Goal: Navigation & Orientation: Find specific page/section

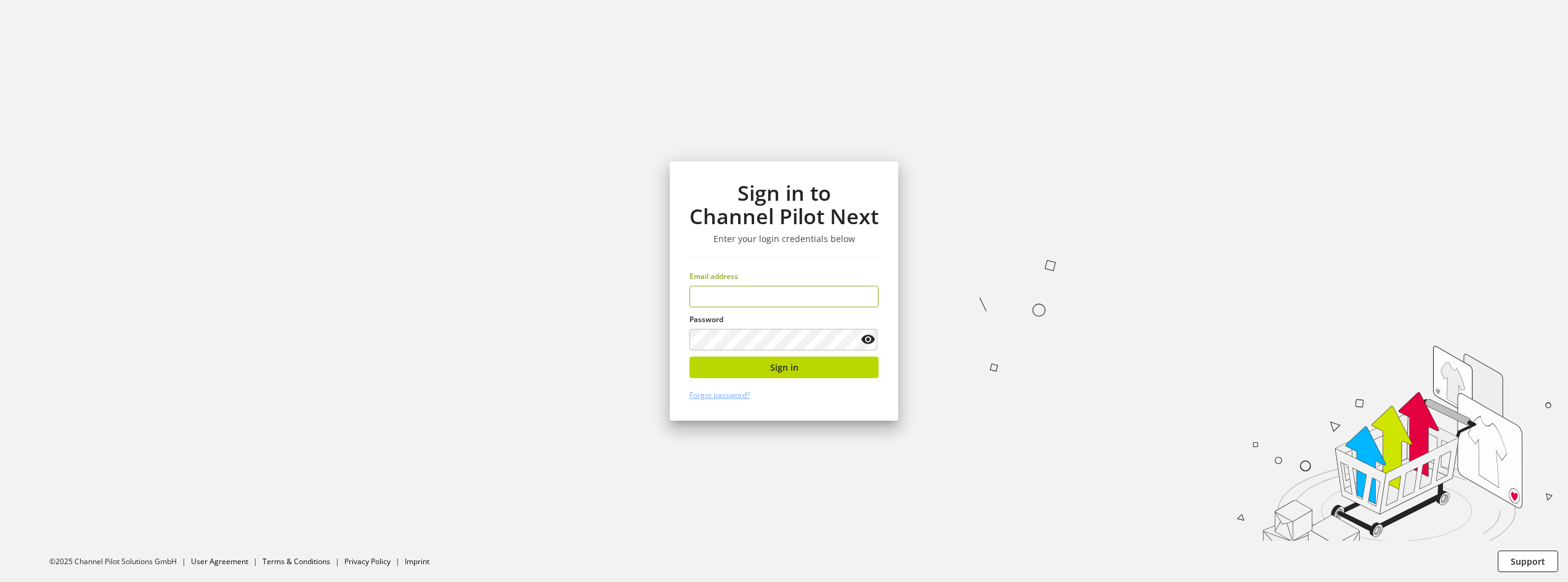
click at [869, 297] on keeper-lock "Open Keeper Popup" at bounding box center [863, 296] width 14 height 14
click at [967, 285] on section "Sign in to Channel Pilot Next Enter your login credentials below Email address …" at bounding box center [784, 291] width 1568 height 582
type input "**********"
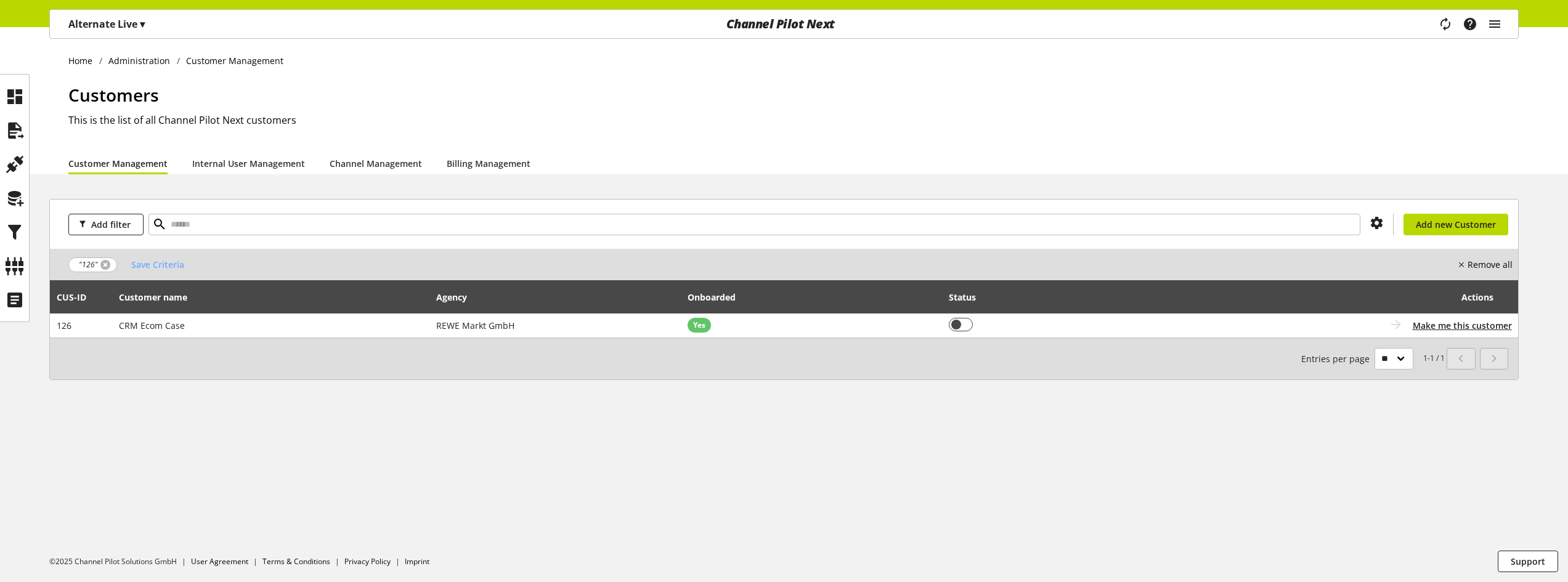
click at [105, 265] on link at bounding box center [105, 265] width 10 height 10
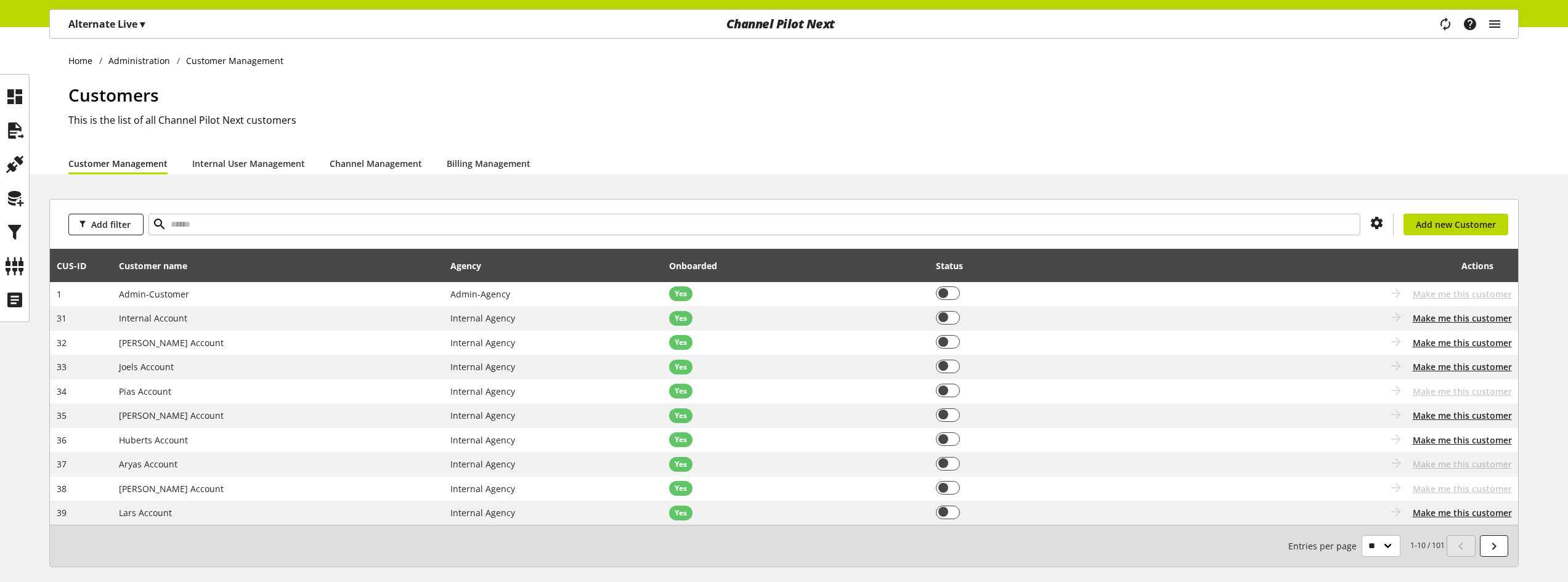
click at [400, 110] on div "Customers This is the list of all Channel Pilot Next customers" at bounding box center [794, 117] width 1450 height 70
click at [14, 93] on icon at bounding box center [14, 97] width 20 height 25
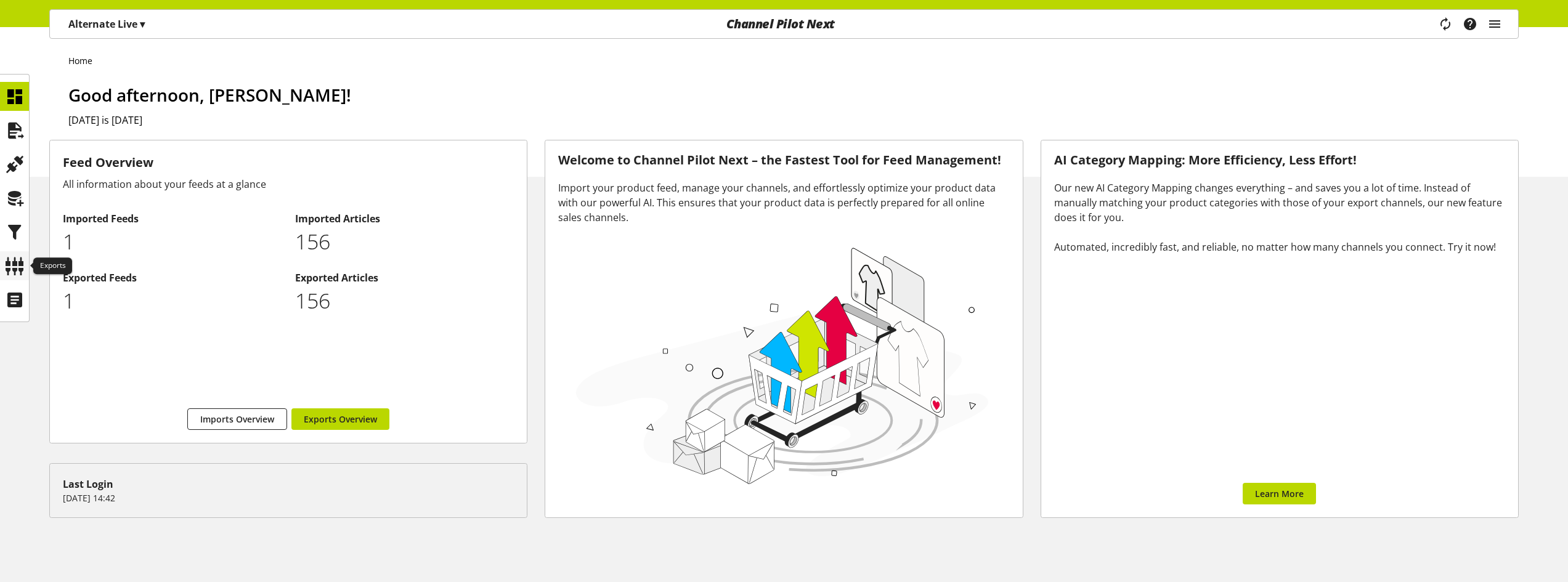
click at [17, 264] on icon at bounding box center [14, 266] width 20 height 25
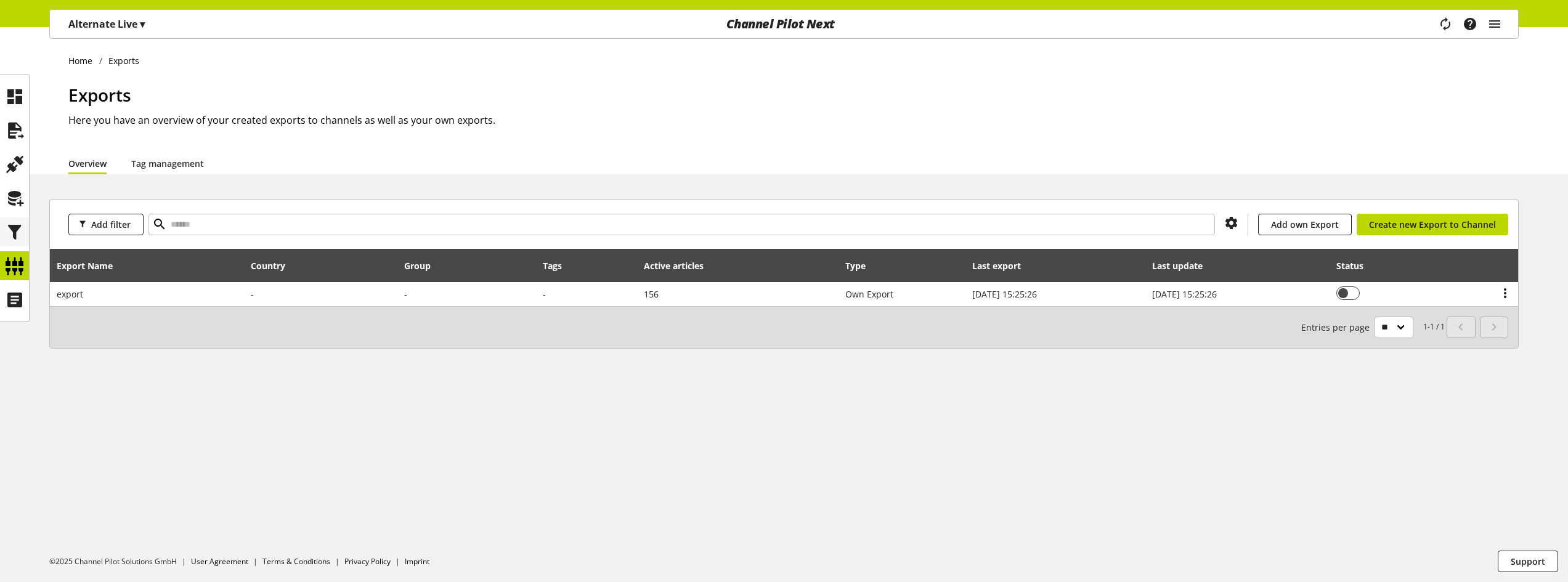
click at [14, 221] on icon at bounding box center [14, 232] width 20 height 25
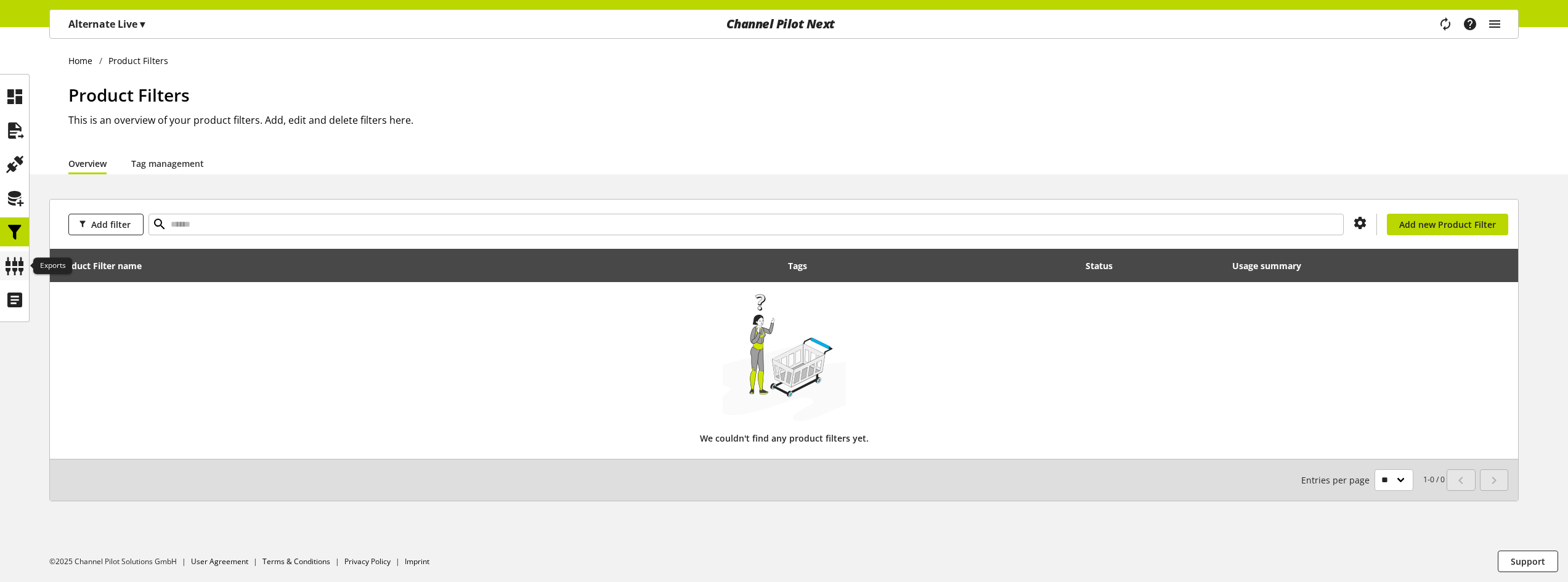
click at [13, 258] on icon at bounding box center [14, 266] width 20 height 25
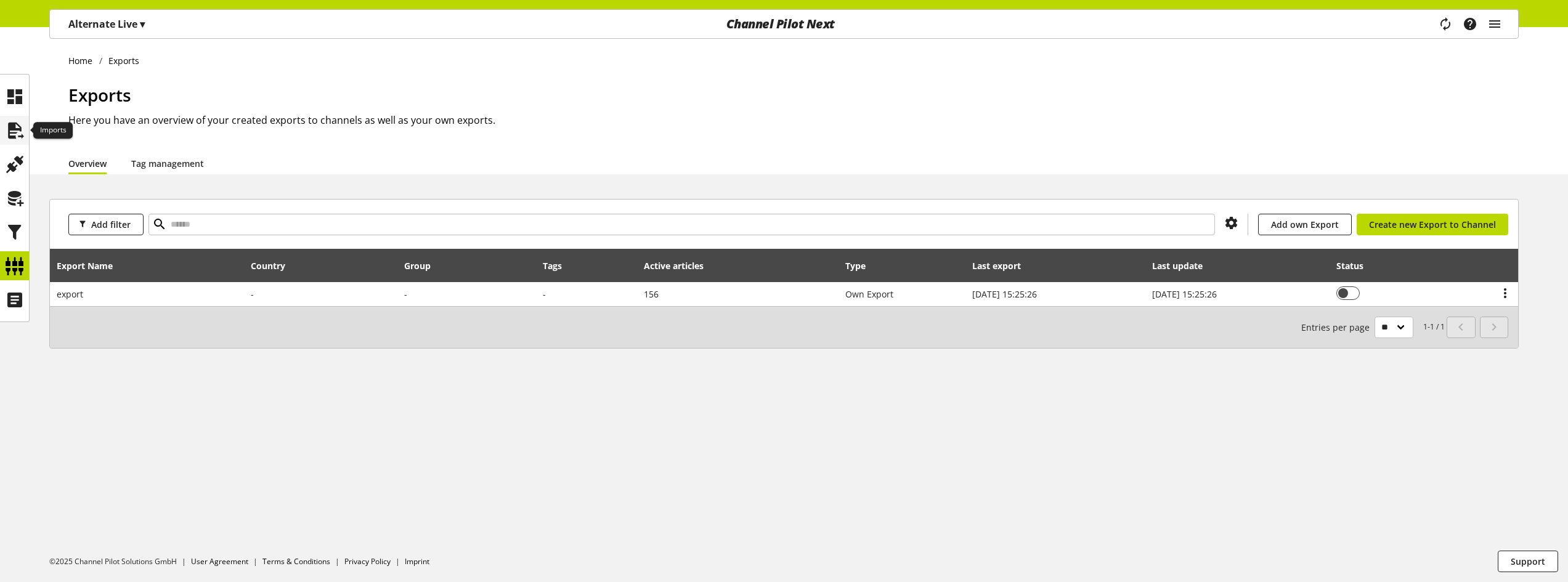
click at [24, 139] on icon at bounding box center [14, 131] width 20 height 25
